Goal: Transaction & Acquisition: Purchase product/service

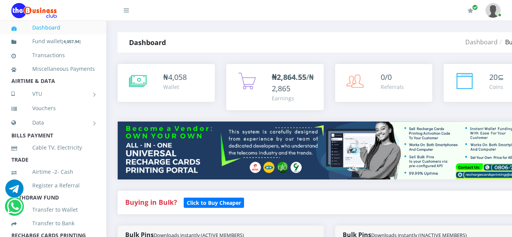
drag, startPoint x: 515, startPoint y: 238, endPoint x: 515, endPoint y: 233, distance: 4.9
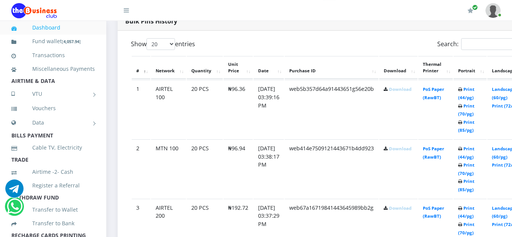
scroll to position [400, 0]
click at [408, 91] on link "Download" at bounding box center [400, 89] width 22 height 6
click at [410, 151] on link "Download" at bounding box center [400, 149] width 22 height 6
click at [411, 210] on link "Download" at bounding box center [400, 208] width 22 height 6
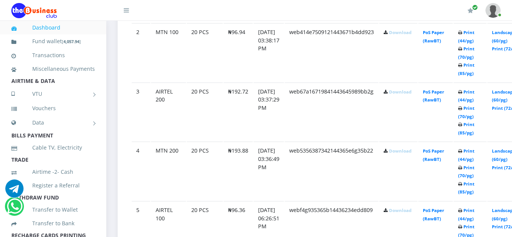
scroll to position [535, 0]
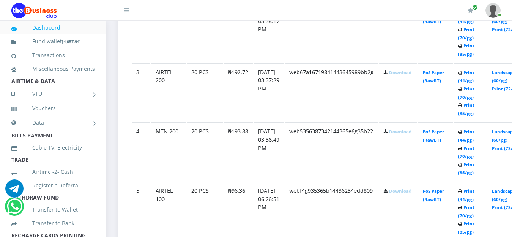
click at [405, 134] on link "Download" at bounding box center [400, 132] width 22 height 6
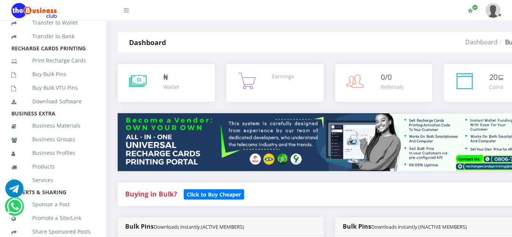
scroll to position [221, 0]
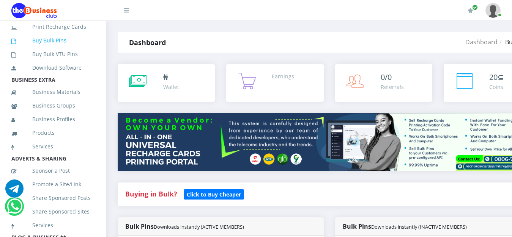
click at [52, 49] on link "Buy Bulk Pins" at bounding box center [52, 40] width 83 height 17
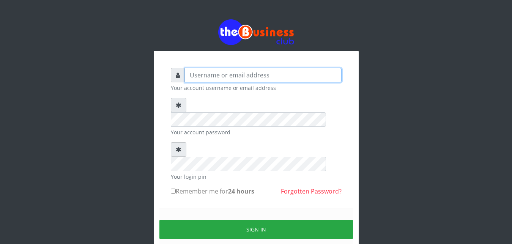
click at [195, 77] on input "text" at bounding box center [263, 75] width 157 height 14
type input "abujah"
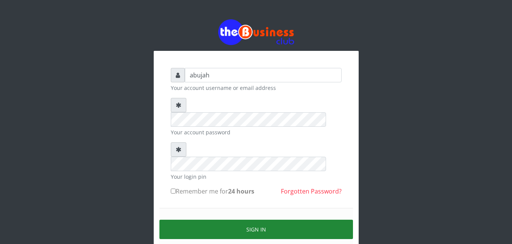
click at [245, 220] on button "Sign in" at bounding box center [255, 229] width 193 height 19
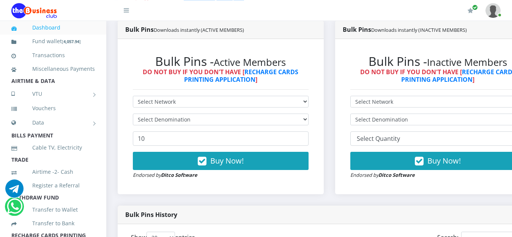
scroll to position [226, 0]
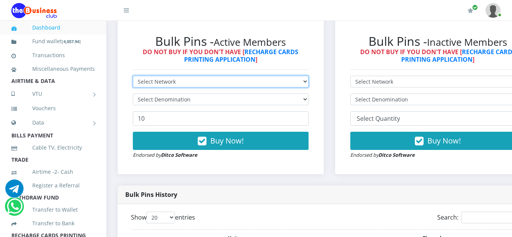
click at [308, 82] on select "Select Network MTN Globacom 9Mobile Airtel" at bounding box center [221, 82] width 176 height 12
select select "Glo"
click option "Globacom" at bounding box center [0, 0] width 0 height 0
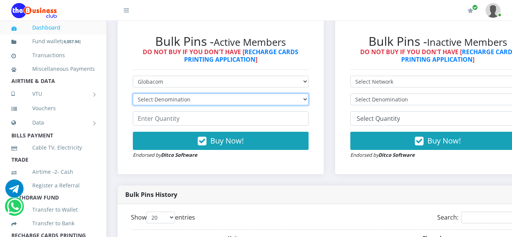
select select "192.9-200"
click option "Glo NGN200 - ₦192.90" at bounding box center [0, 0] width 0 height 0
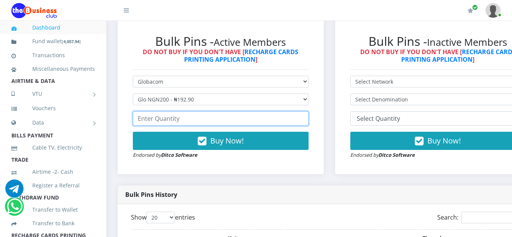
click at [197, 121] on input "number" at bounding box center [221, 119] width 176 height 14
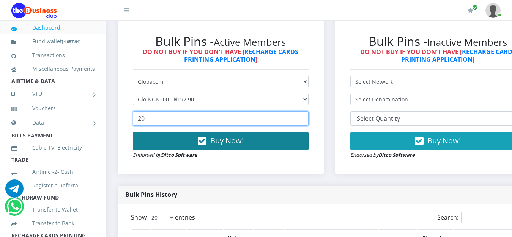
type input "20"
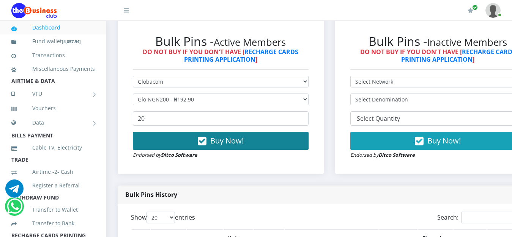
click at [223, 144] on span "Buy Now!" at bounding box center [226, 141] width 33 height 10
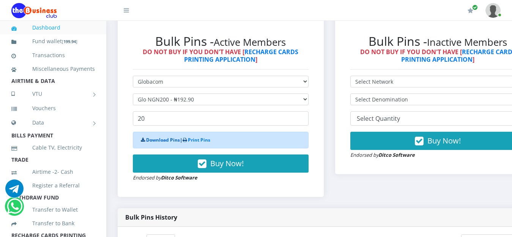
click at [163, 142] on link "Download Pins" at bounding box center [163, 140] width 34 height 6
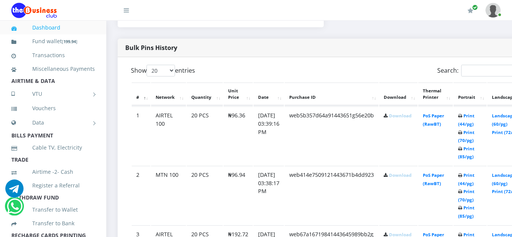
scroll to position [406, 0]
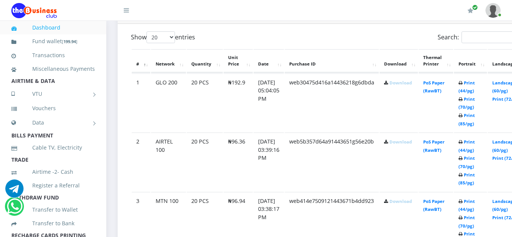
scroll to position [406, 0]
click at [411, 85] on link "Download" at bounding box center [400, 83] width 22 height 6
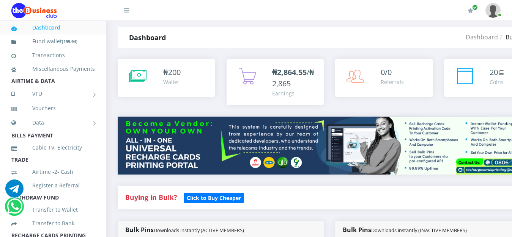
scroll to position [0, 0]
